Goal: Task Accomplishment & Management: Use online tool/utility

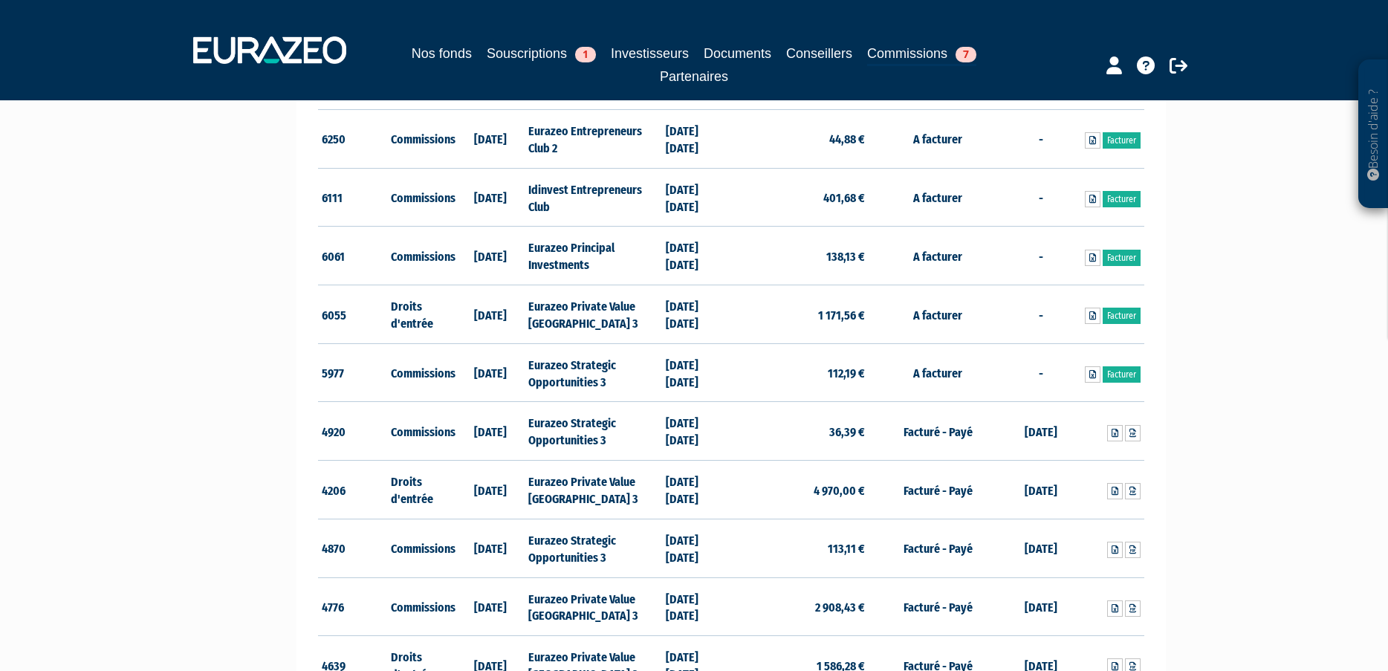
scroll to position [446, 0]
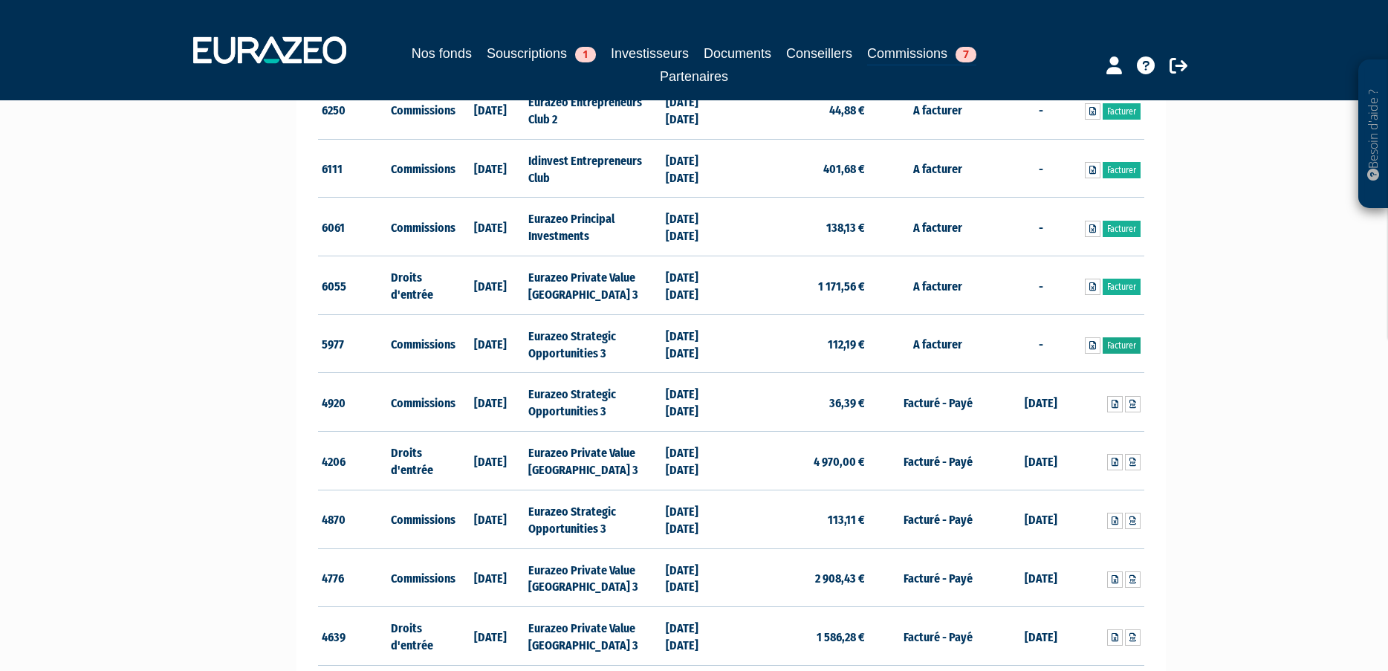
click at [1112, 340] on link "Facturer" at bounding box center [1122, 345] width 38 height 16
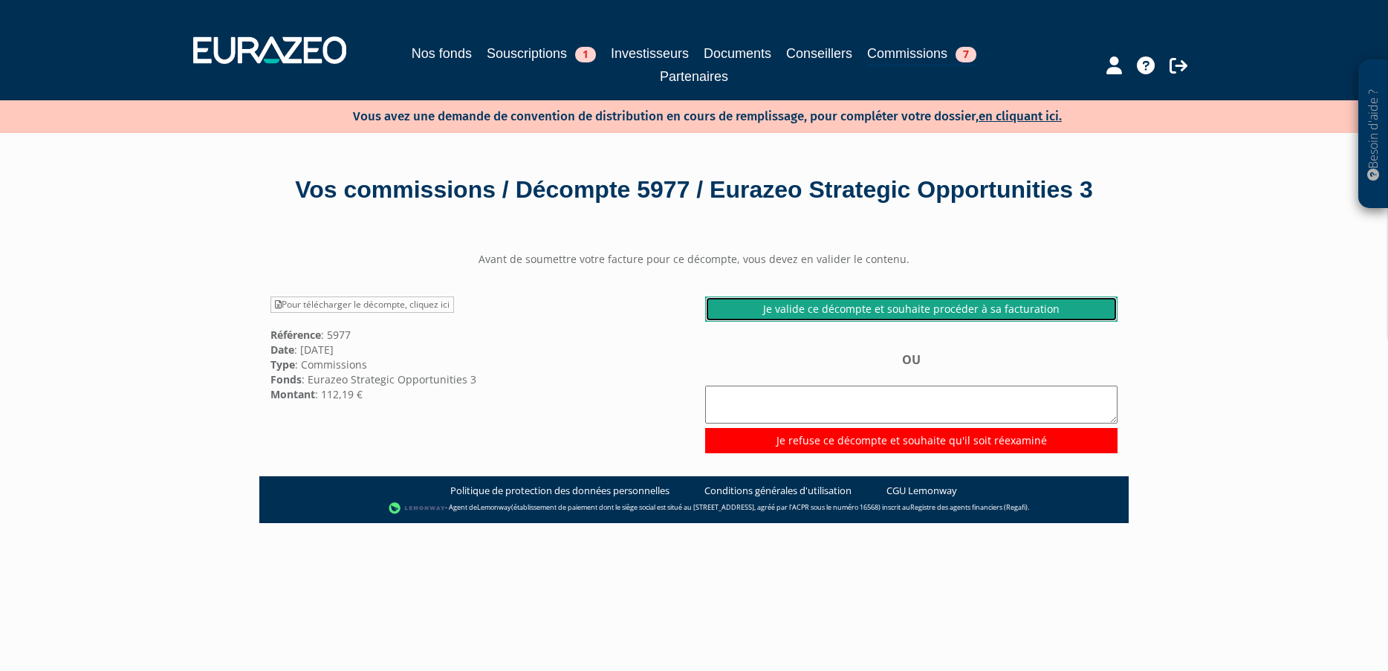
click at [873, 322] on link "Je valide ce décompte et souhaite procéder à sa facturation" at bounding box center [911, 309] width 412 height 25
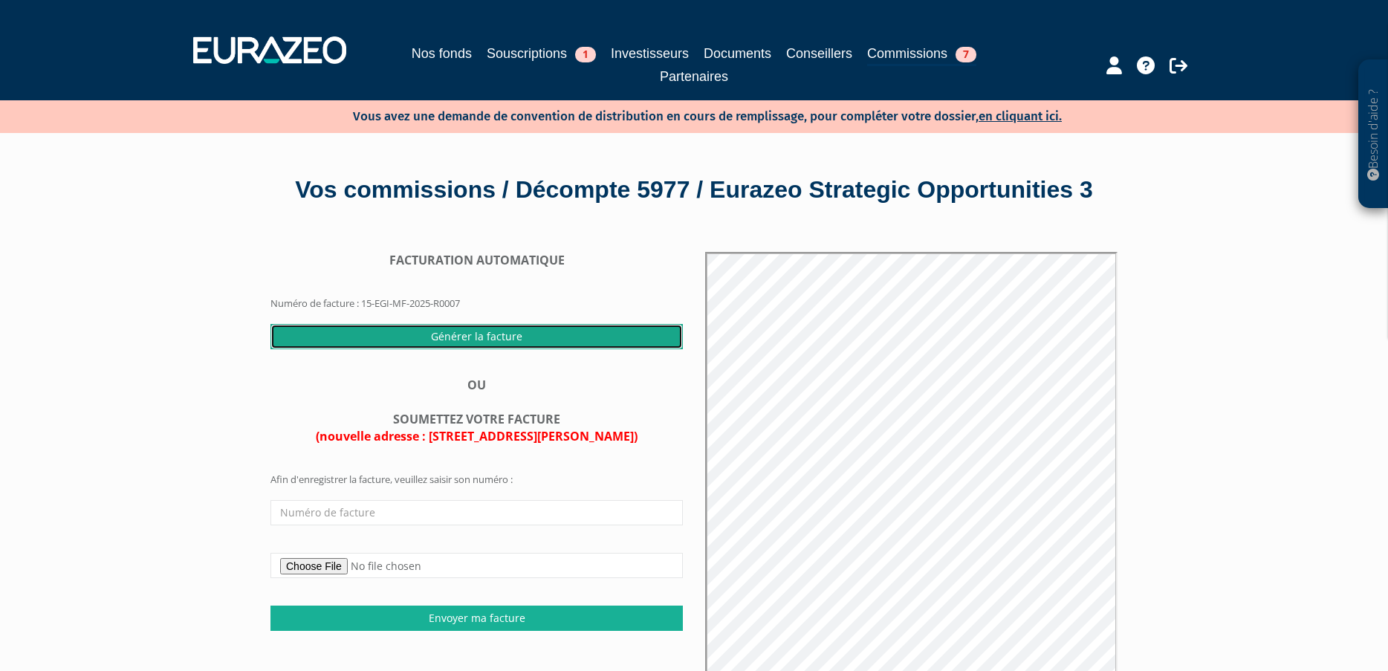
click at [517, 349] on input "Générer la facture" at bounding box center [476, 336] width 412 height 25
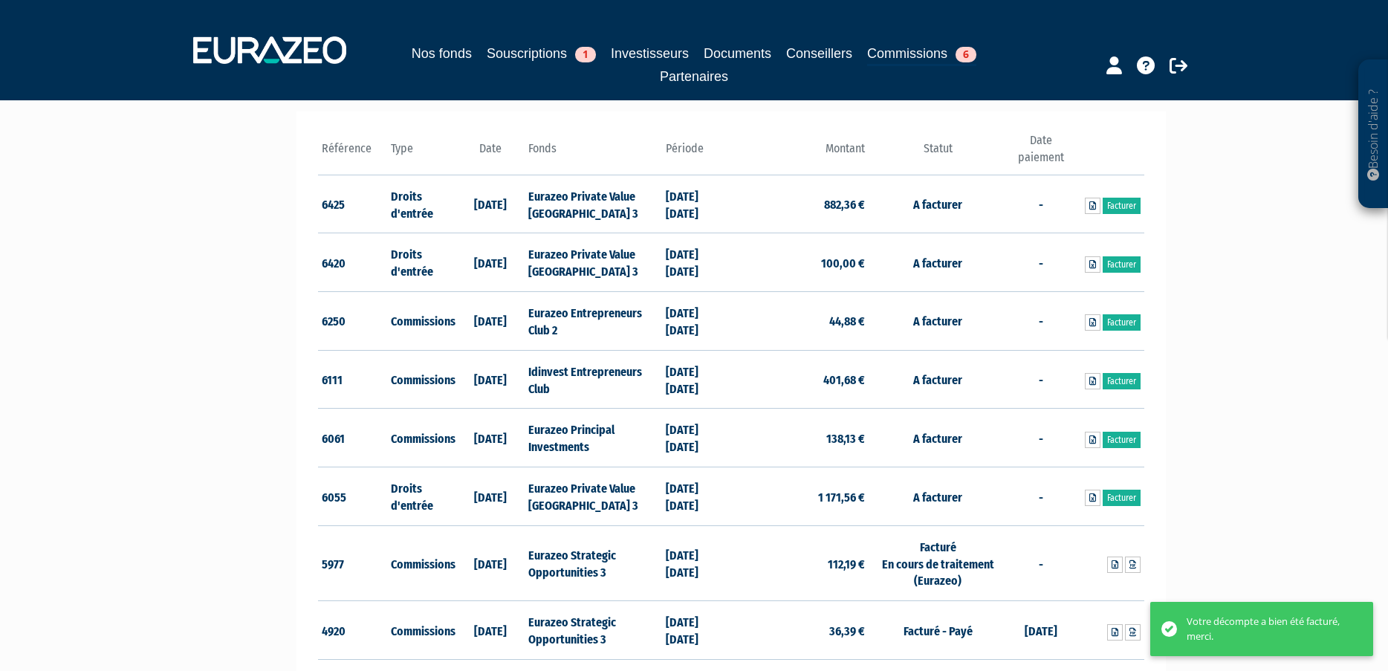
scroll to position [297, 0]
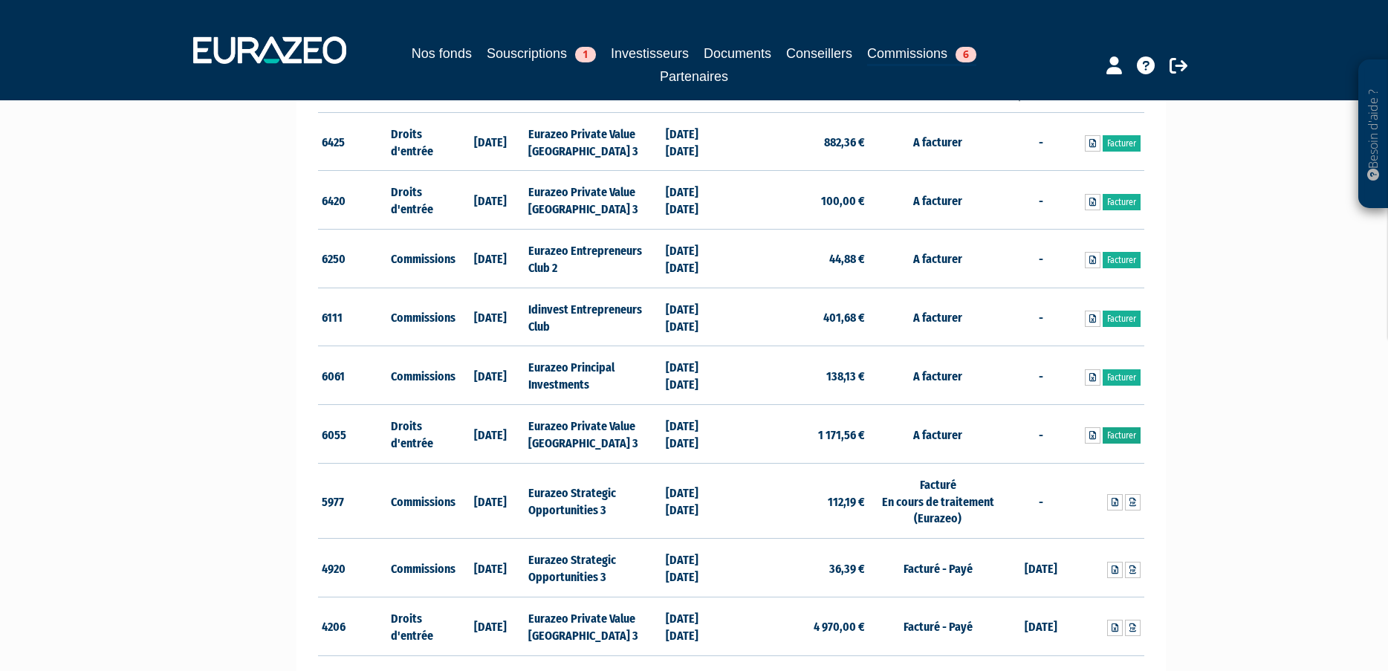
click at [1109, 435] on link "Facturer" at bounding box center [1122, 435] width 38 height 16
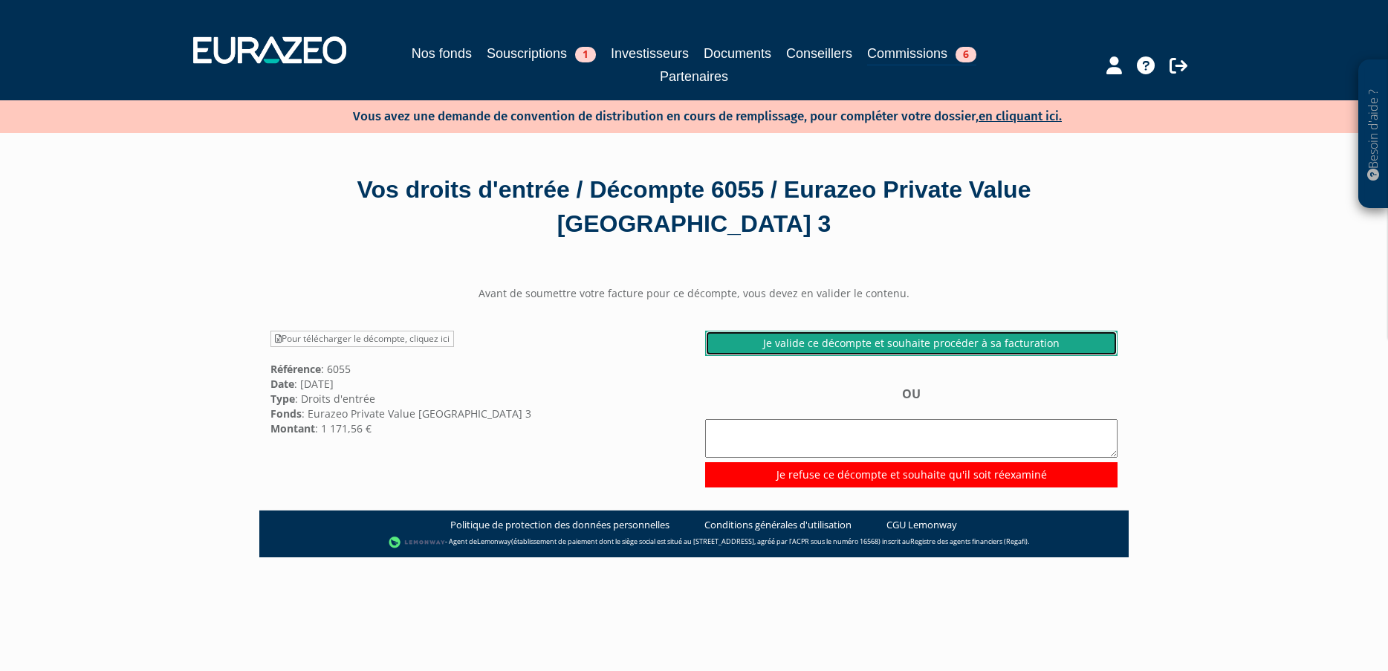
click at [856, 338] on link "Je valide ce décompte et souhaite procéder à sa facturation" at bounding box center [911, 343] width 412 height 25
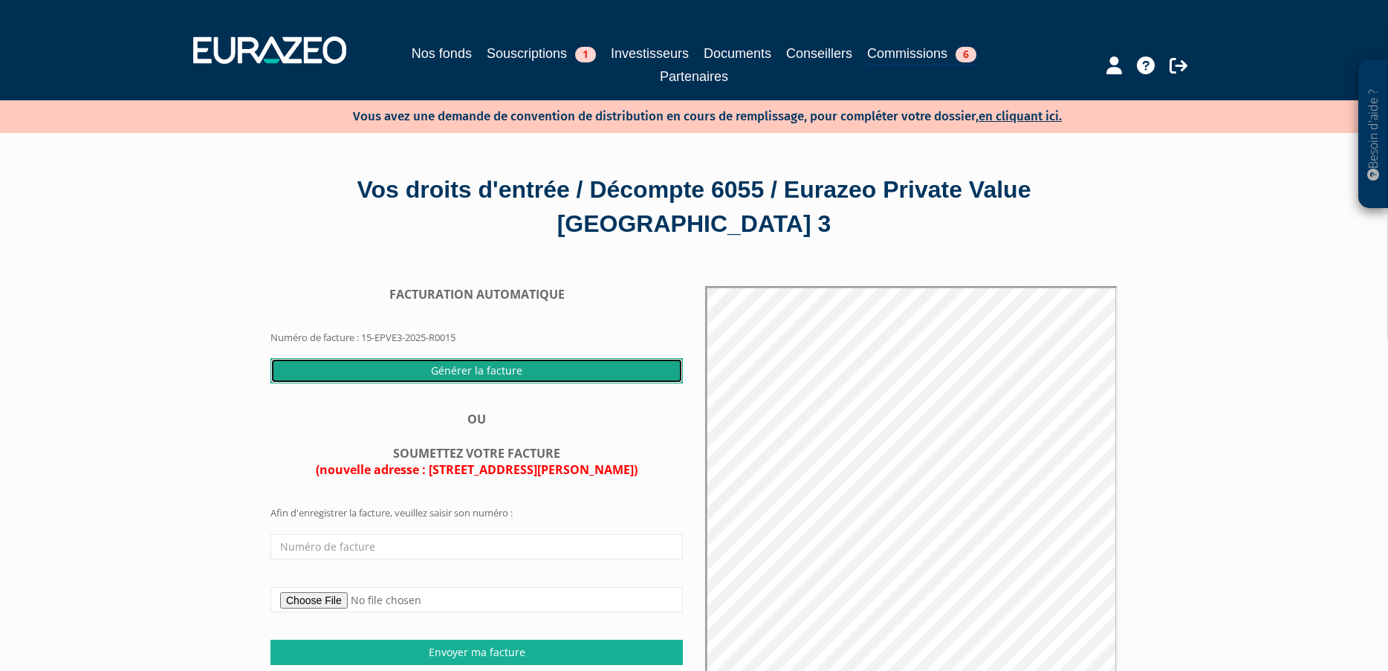
click at [483, 378] on input "Générer la facture" at bounding box center [476, 370] width 412 height 25
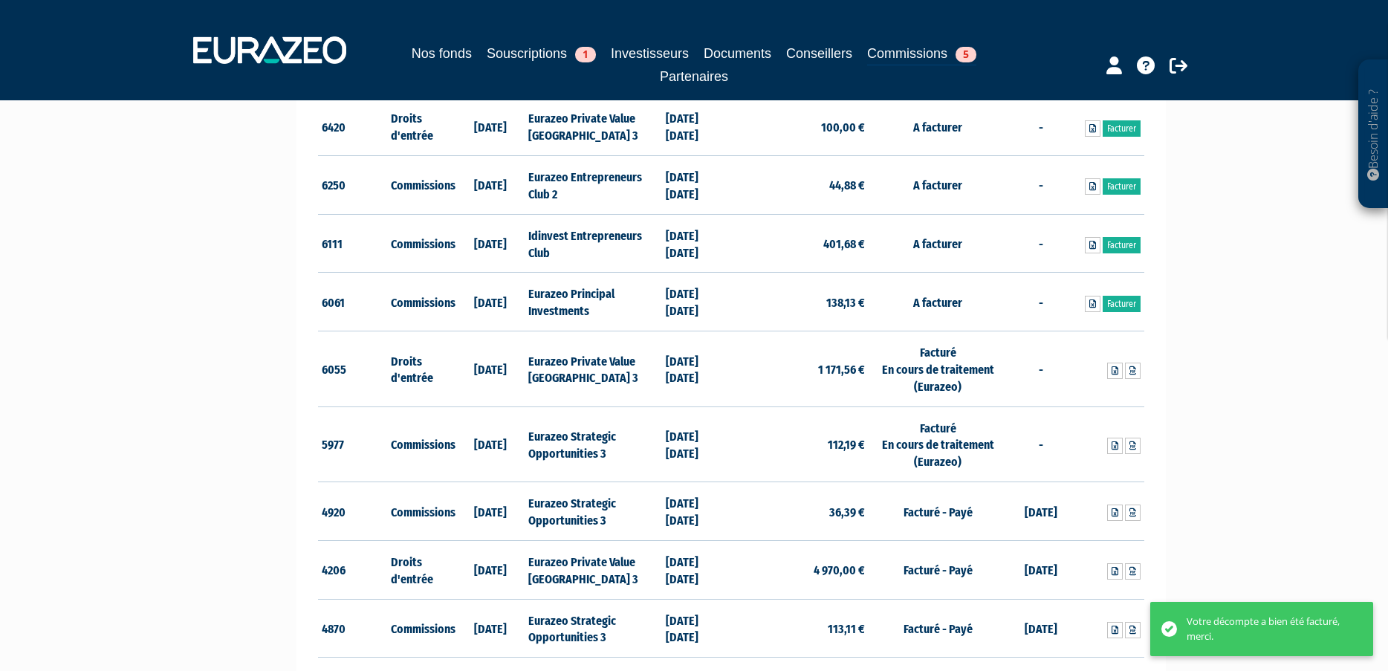
scroll to position [372, 0]
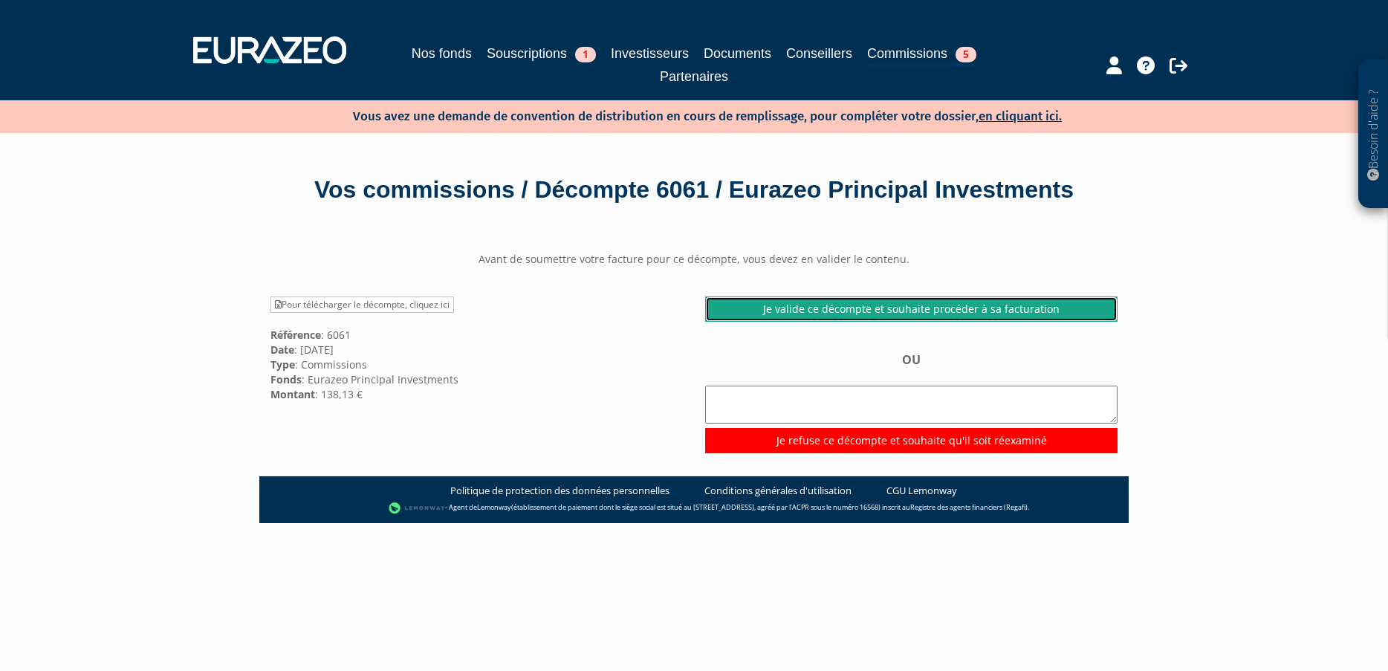
click at [863, 322] on link "Je valide ce décompte et souhaite procéder à sa facturation" at bounding box center [911, 309] width 412 height 25
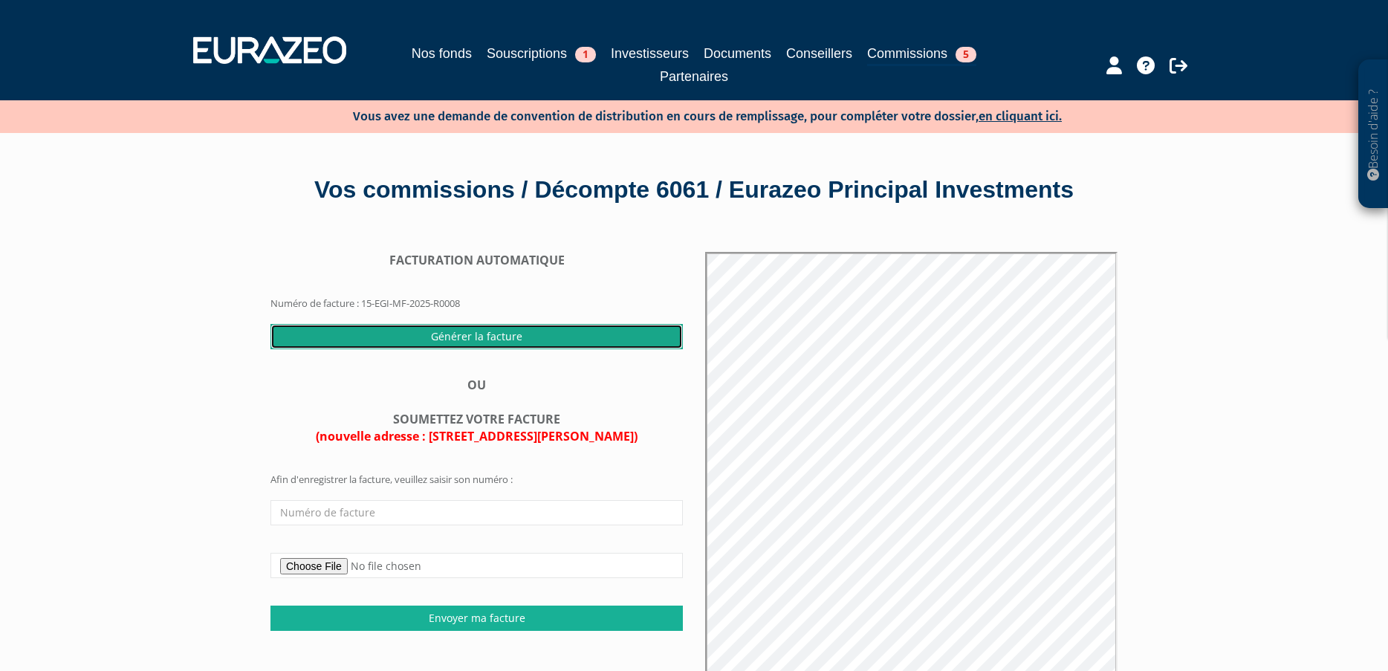
click at [472, 349] on input "Générer la facture" at bounding box center [476, 336] width 412 height 25
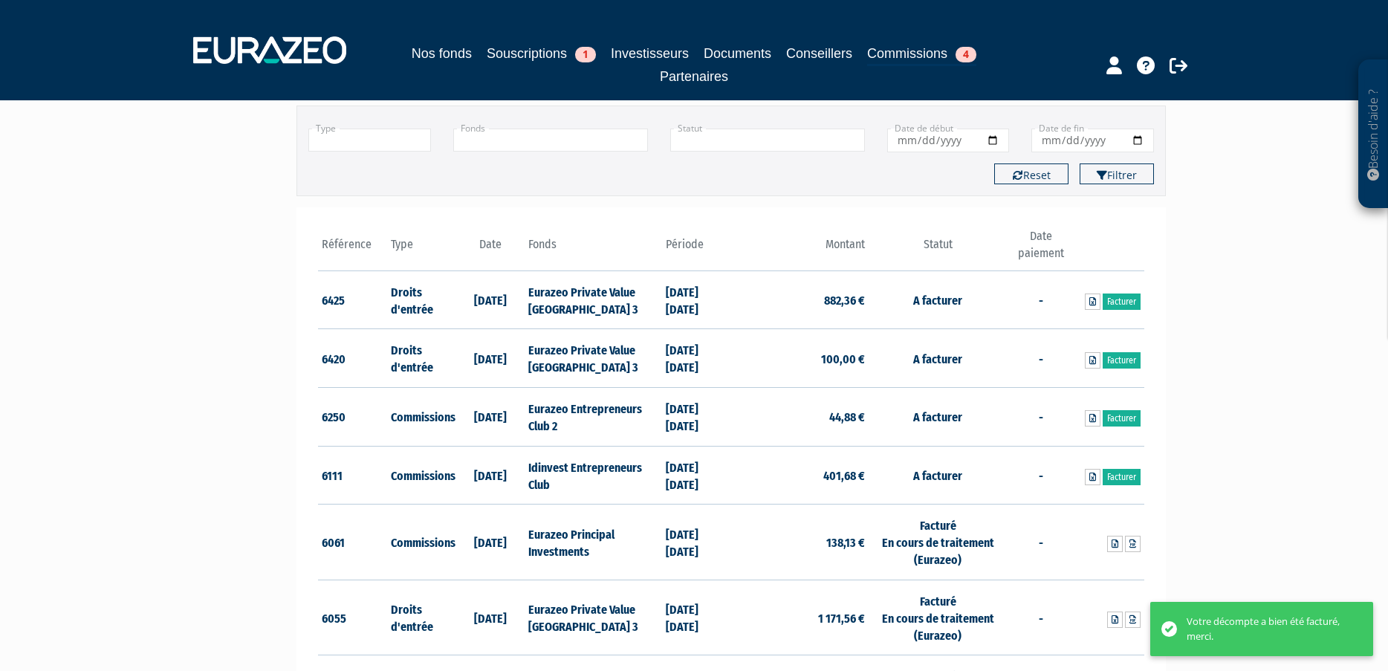
scroll to position [149, 0]
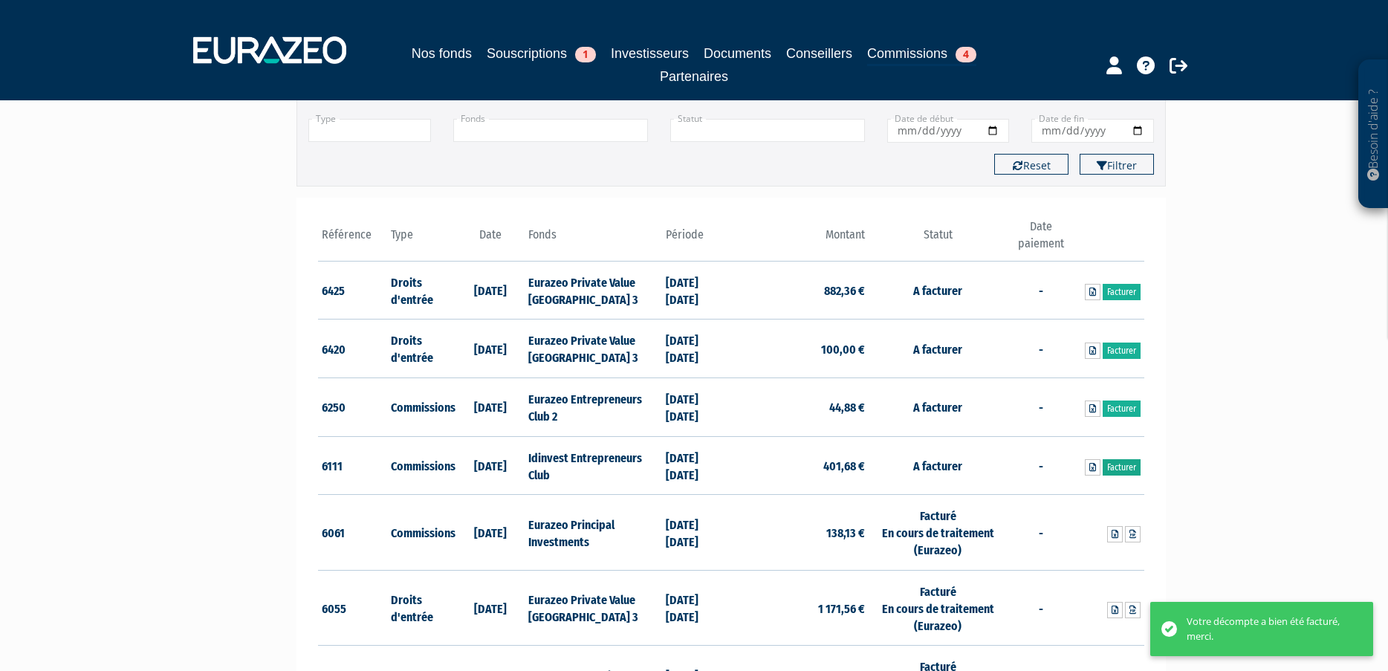
click at [1117, 467] on link "Facturer" at bounding box center [1122, 467] width 38 height 16
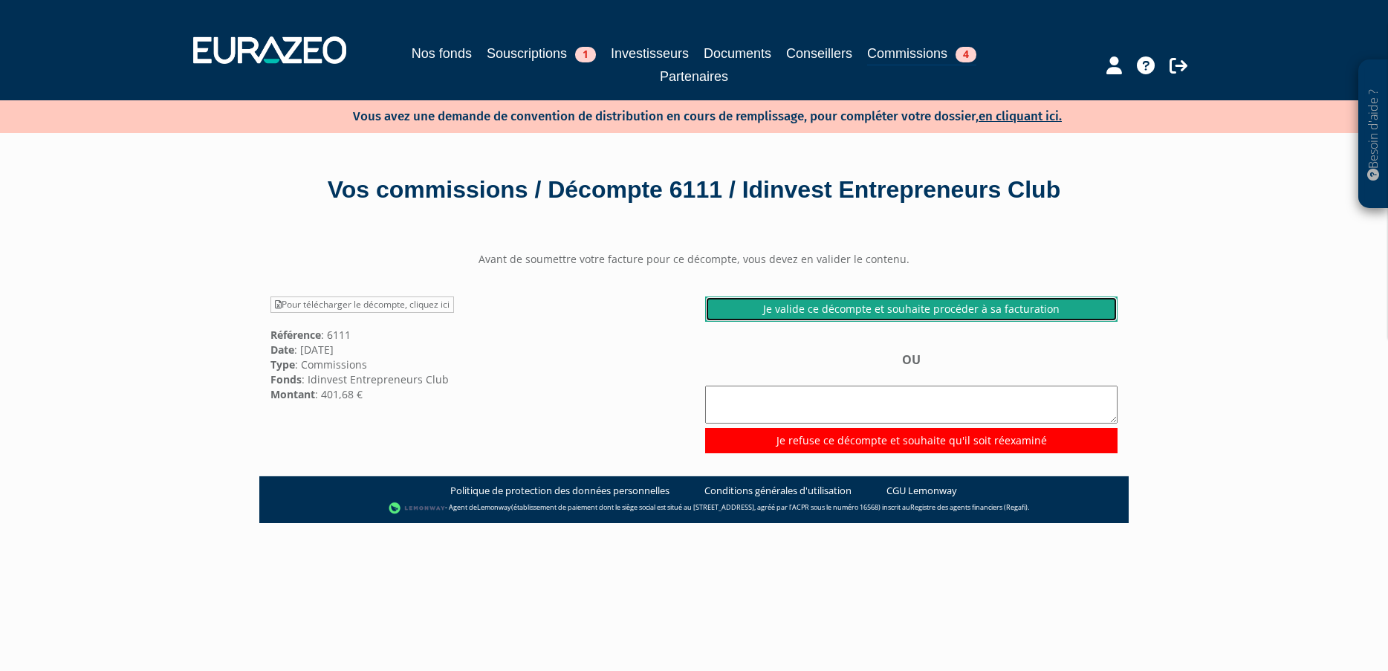
click at [838, 302] on link "Je valide ce décompte et souhaite procéder à sa facturation" at bounding box center [911, 309] width 412 height 25
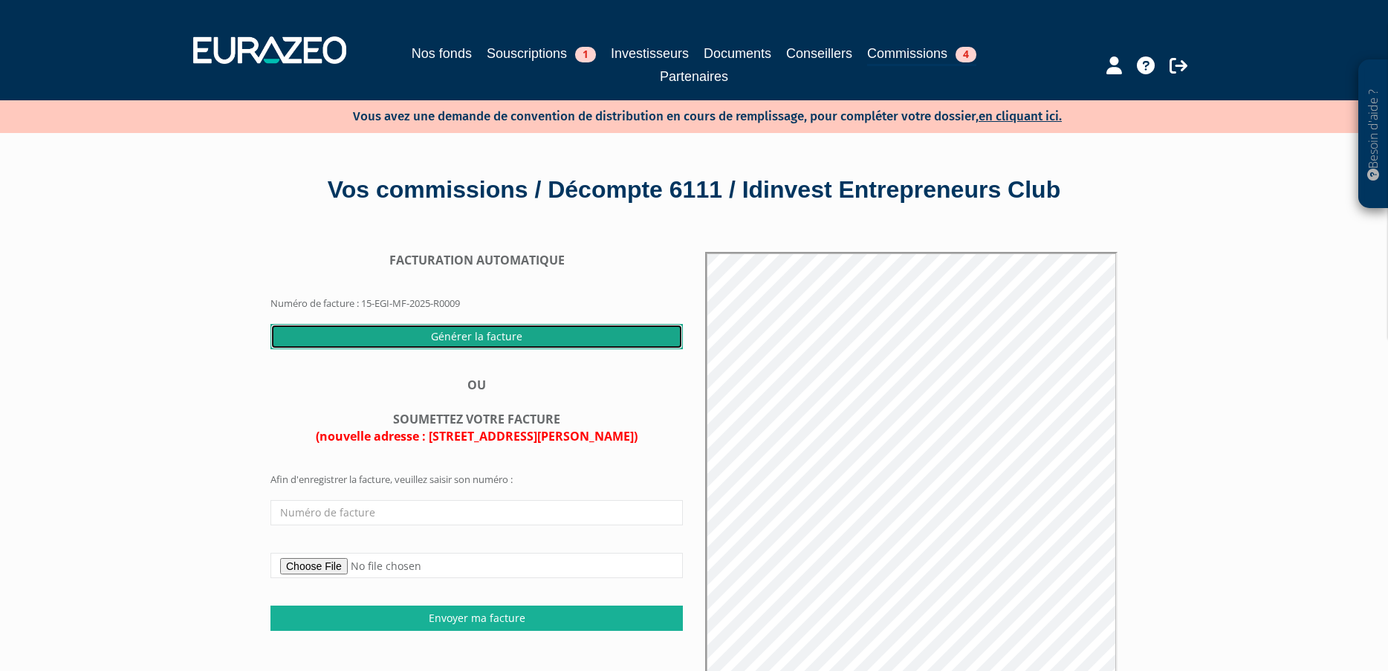
click at [464, 343] on input "Générer la facture" at bounding box center [476, 336] width 412 height 25
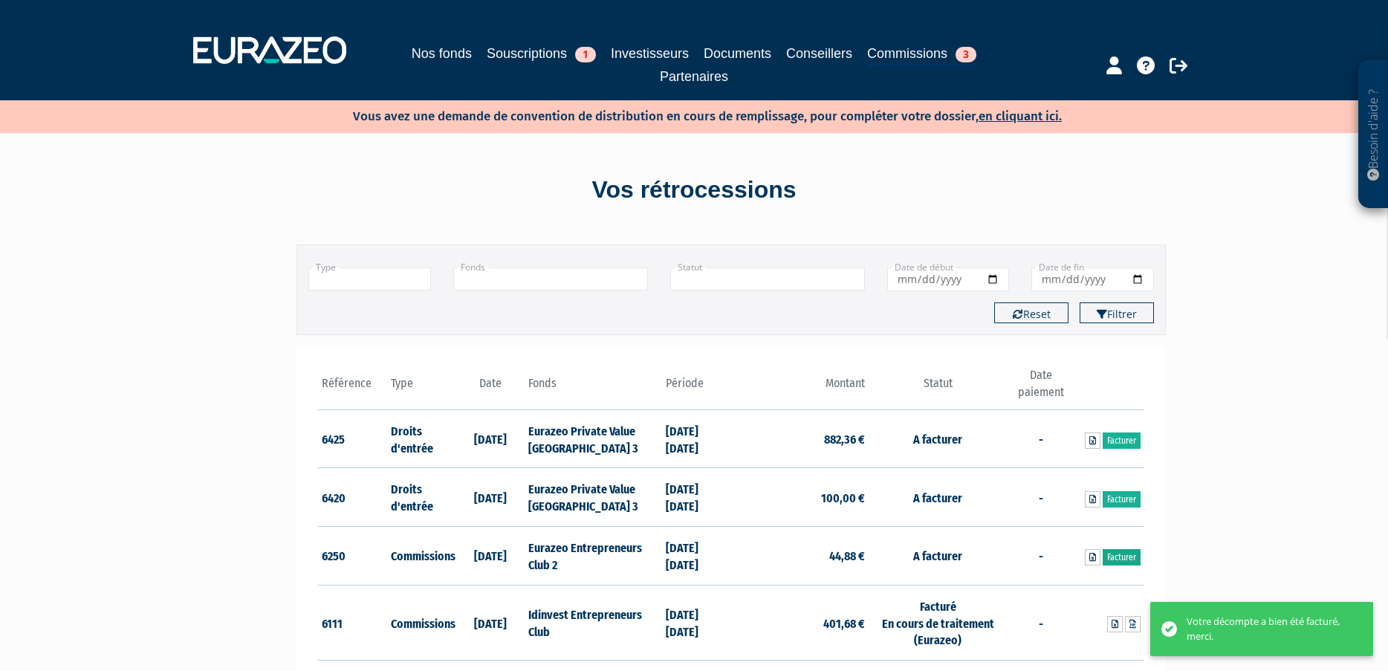
click at [1126, 554] on link "Facturer" at bounding box center [1122, 557] width 38 height 16
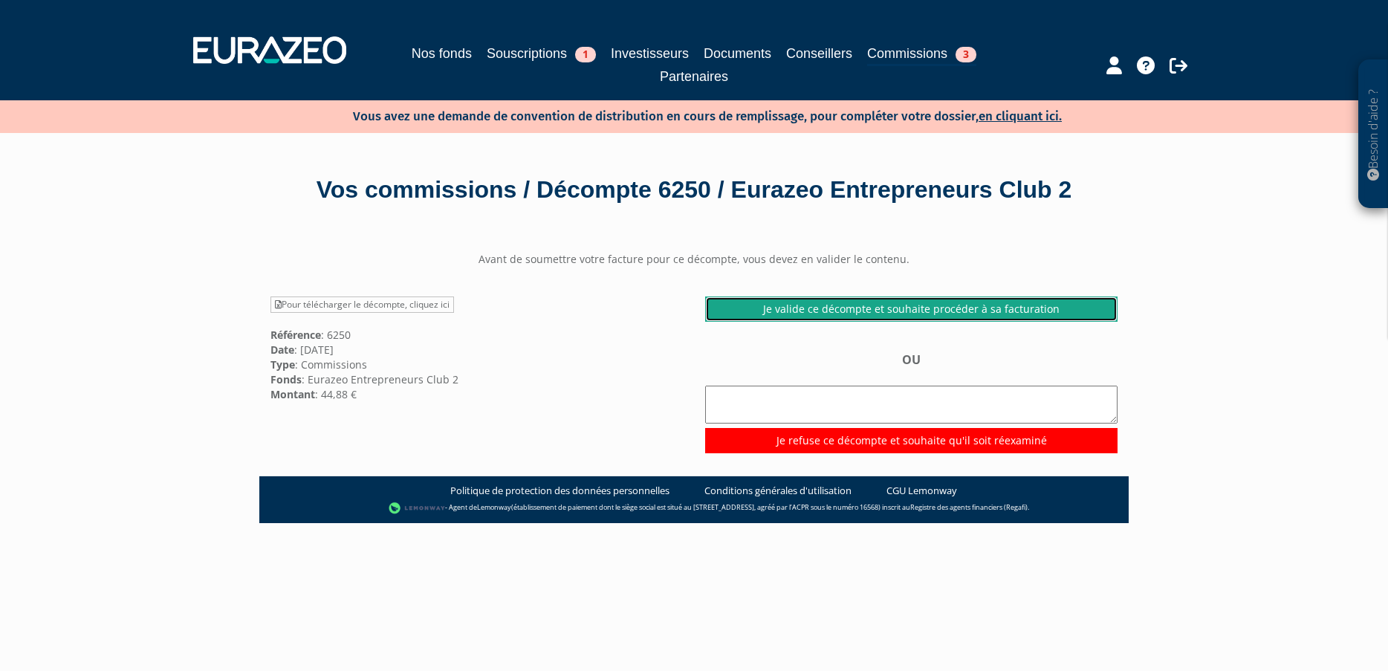
click at [837, 322] on link "Je valide ce décompte et souhaite procéder à sa facturation" at bounding box center [911, 309] width 412 height 25
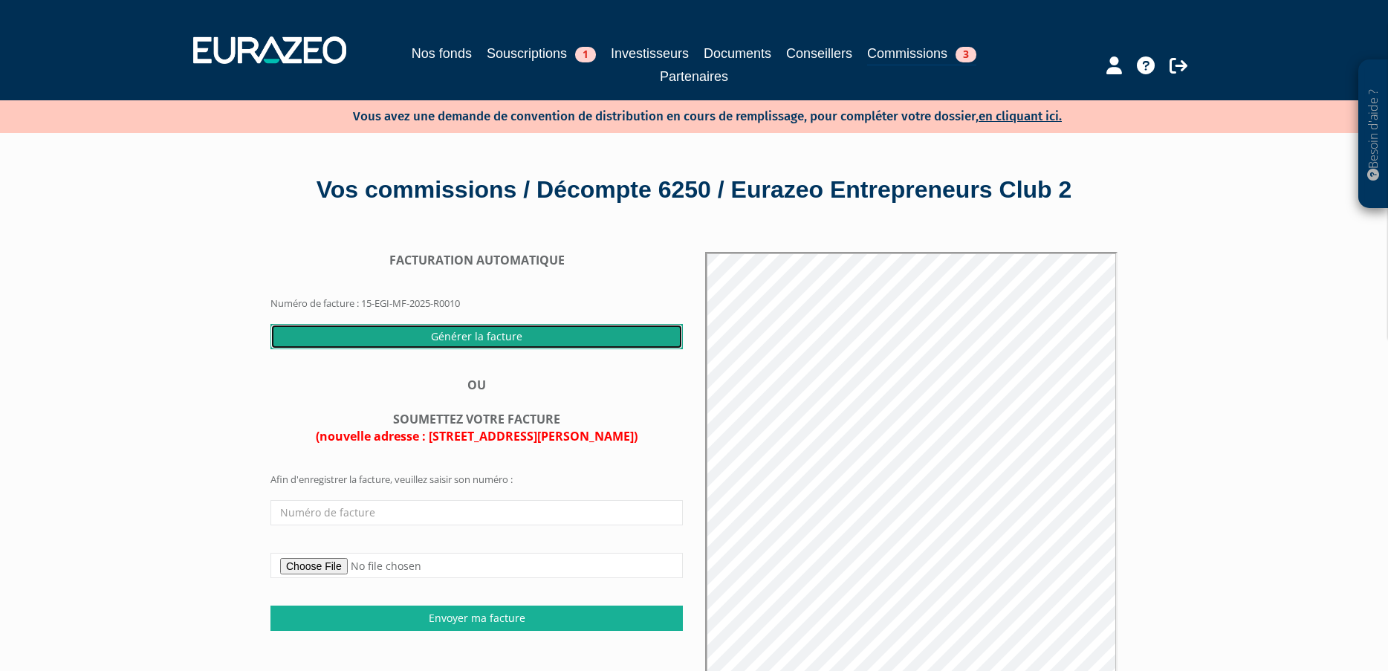
click at [474, 349] on input "Générer la facture" at bounding box center [476, 336] width 412 height 25
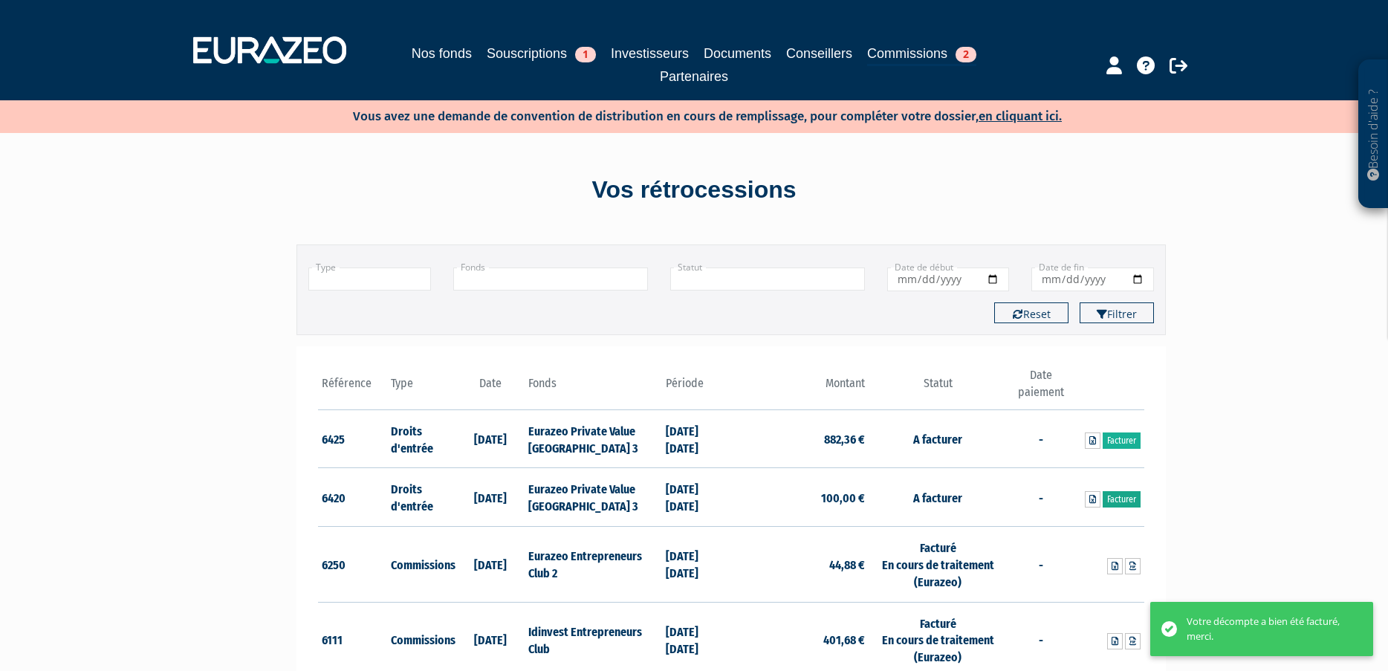
click at [1130, 493] on link "Facturer" at bounding box center [1122, 499] width 38 height 16
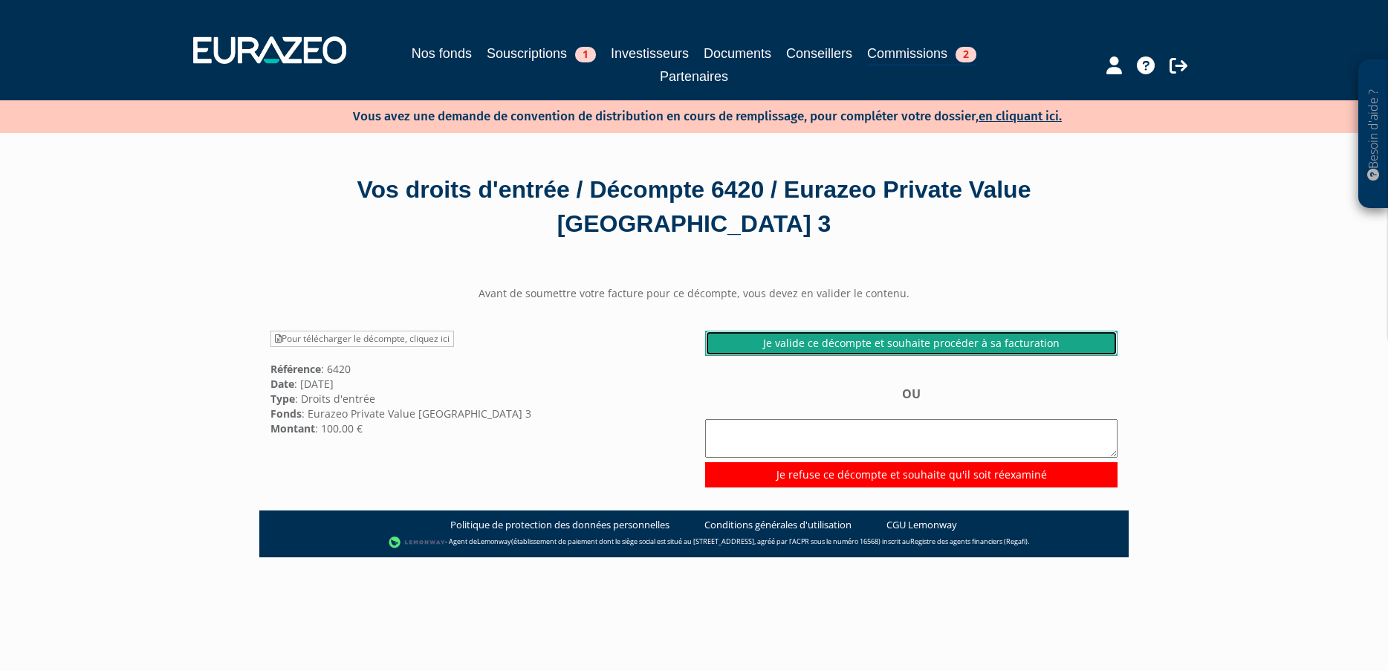
click at [795, 340] on link "Je valide ce décompte et souhaite procéder à sa facturation" at bounding box center [911, 343] width 412 height 25
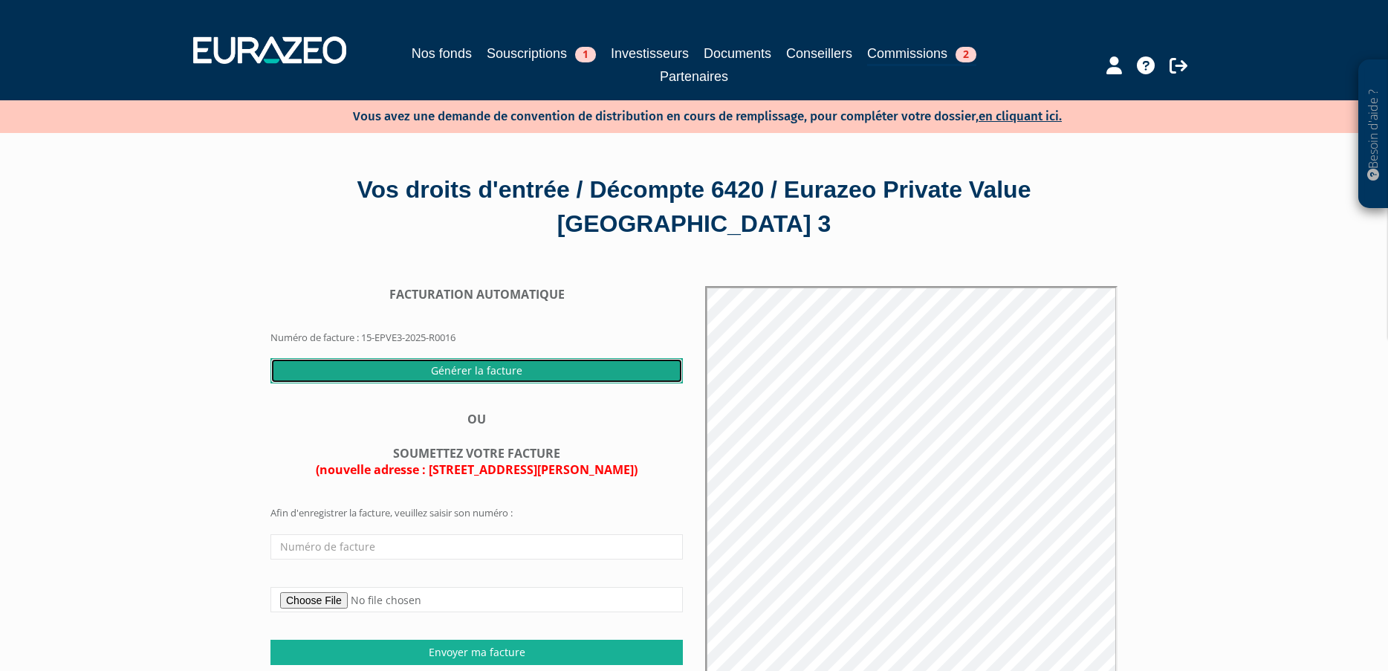
click at [496, 377] on input "Générer la facture" at bounding box center [476, 370] width 412 height 25
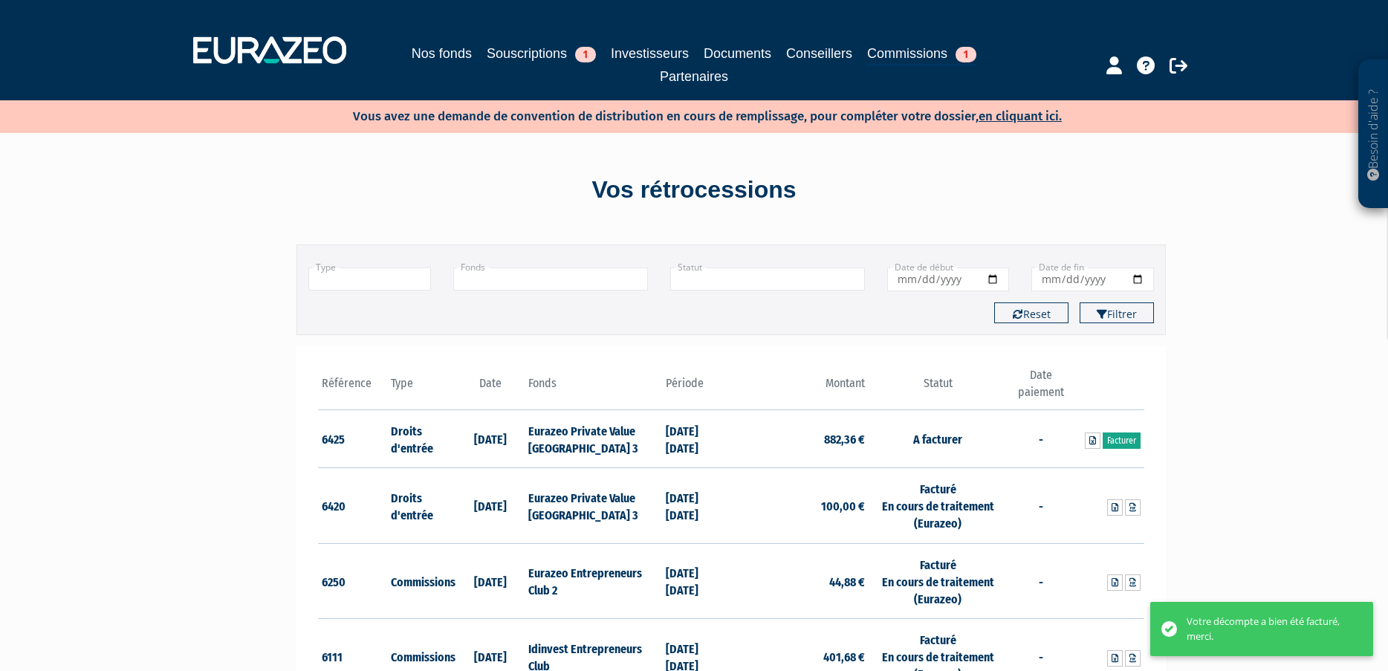
click at [1116, 437] on link "Facturer" at bounding box center [1122, 440] width 38 height 16
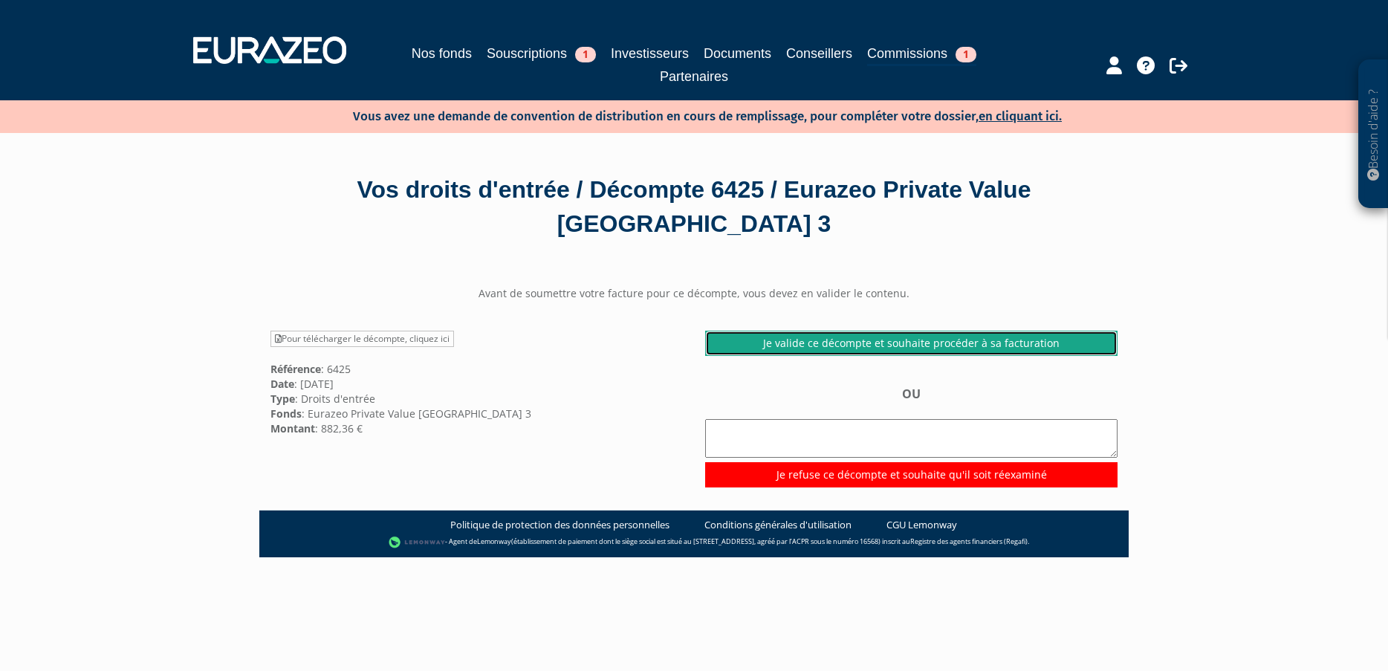
click at [791, 348] on link "Je valide ce décompte et souhaite procéder à sa facturation" at bounding box center [911, 343] width 412 height 25
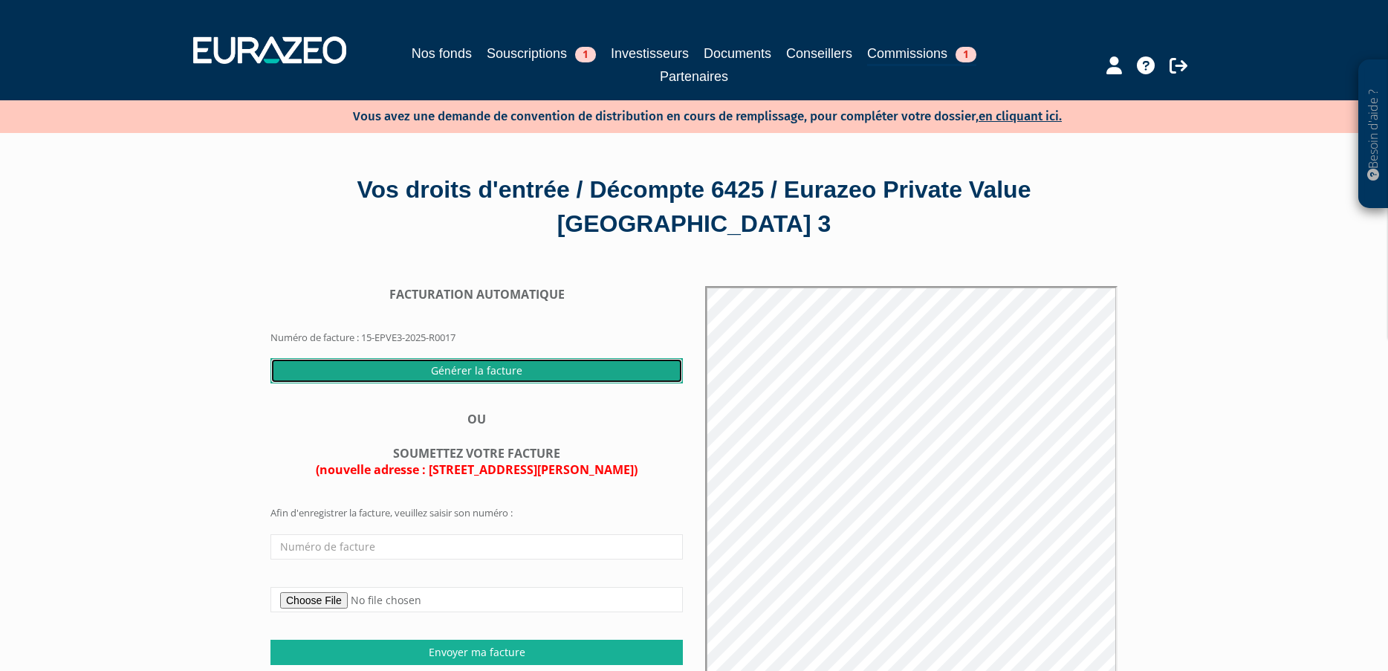
click at [496, 373] on input "Générer la facture" at bounding box center [476, 370] width 412 height 25
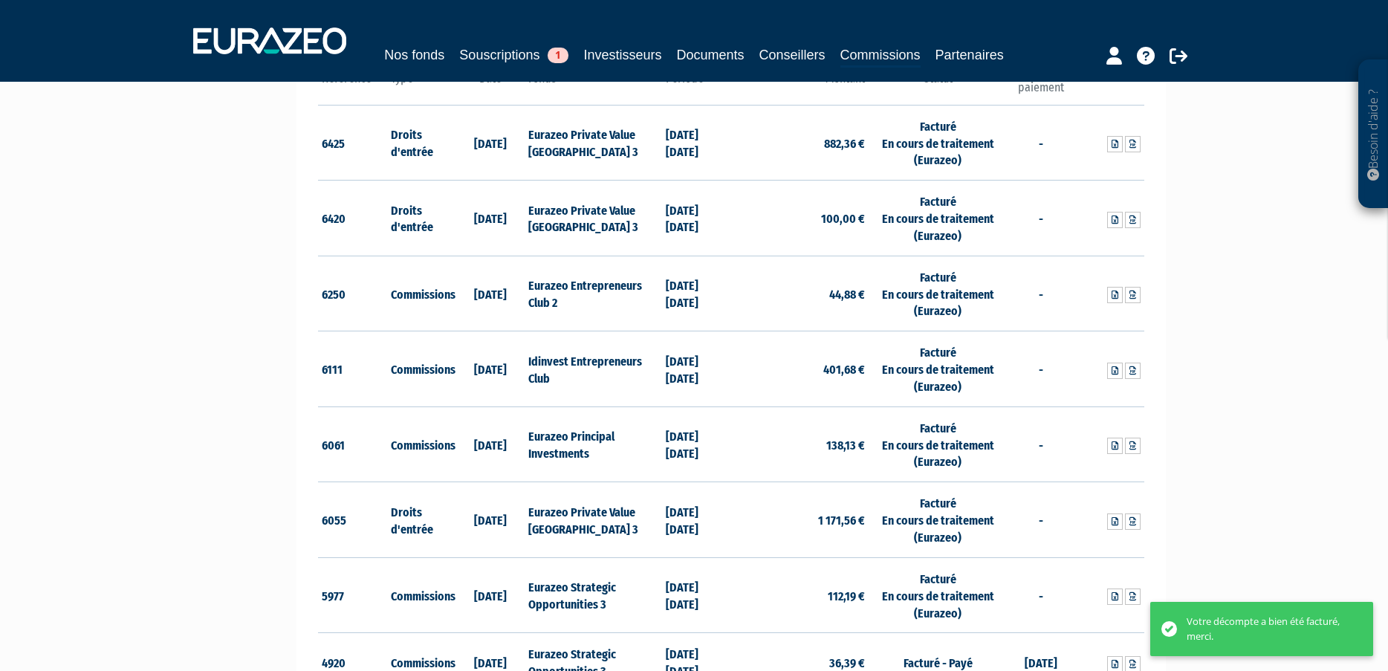
scroll to position [372, 0]
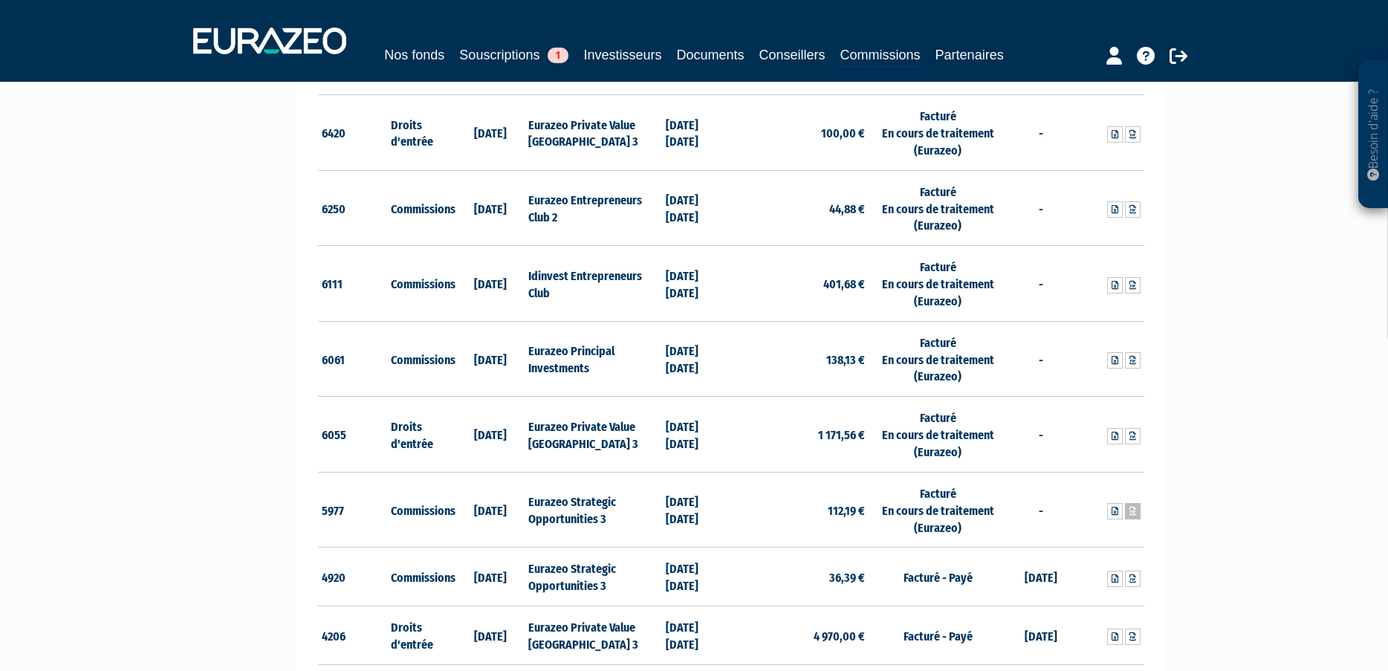
click at [1133, 511] on icon at bounding box center [1133, 511] width 7 height 9
click at [1130, 438] on icon at bounding box center [1133, 436] width 7 height 9
click at [1133, 361] on icon at bounding box center [1133, 360] width 7 height 9
click at [1130, 282] on icon at bounding box center [1133, 285] width 7 height 9
click at [1129, 202] on link at bounding box center [1133, 209] width 16 height 16
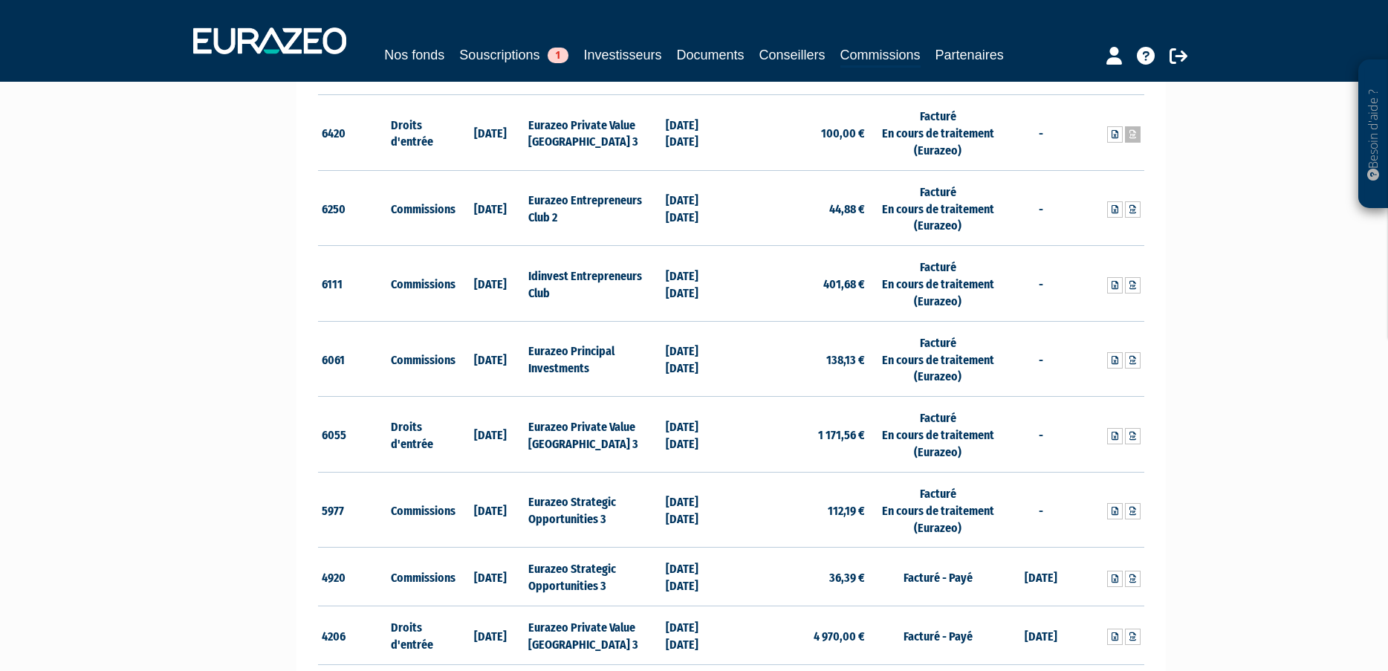
click at [1129, 129] on link at bounding box center [1133, 134] width 16 height 16
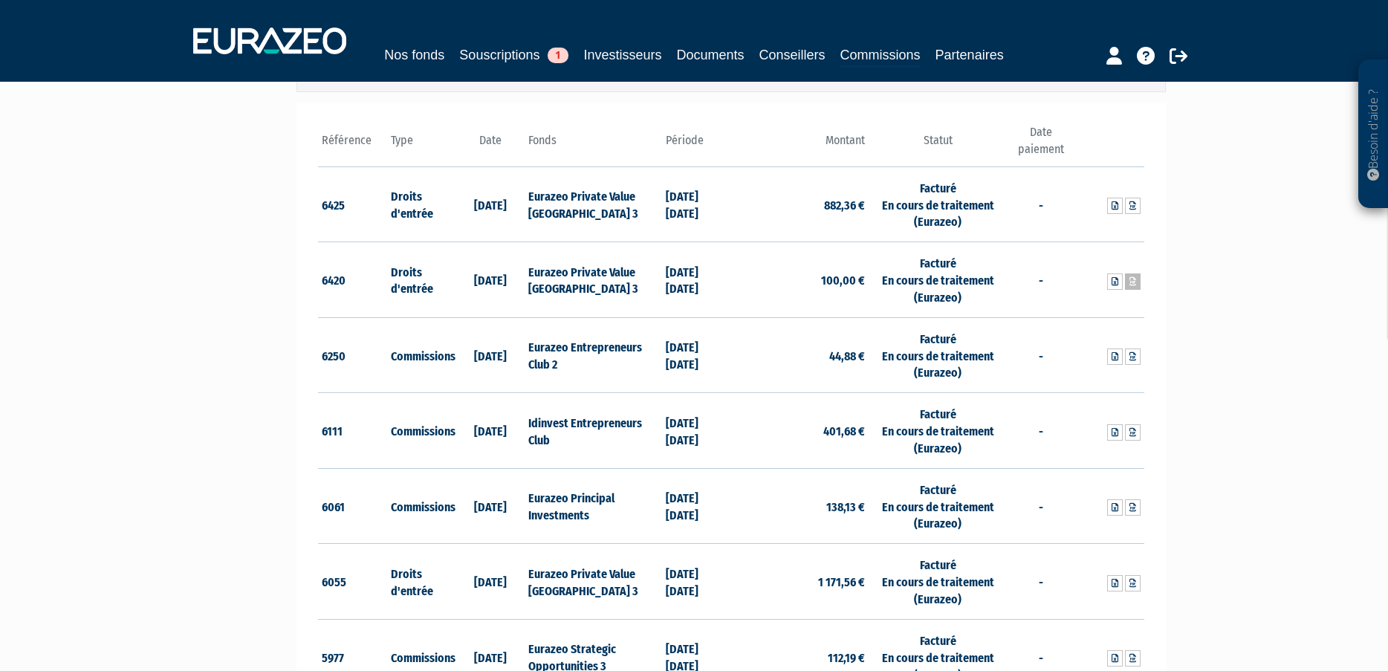
scroll to position [223, 0]
click at [1138, 201] on link at bounding box center [1133, 207] width 16 height 16
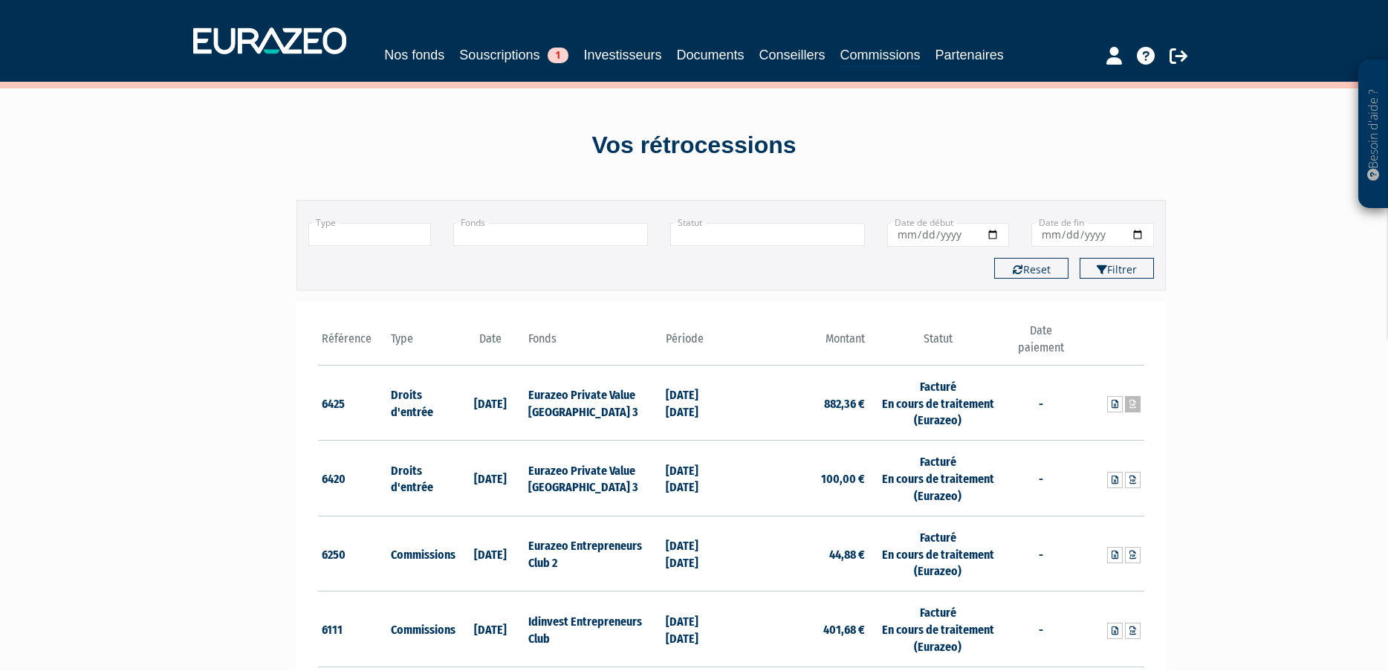
scroll to position [0, 0]
